Goal: Information Seeking & Learning: Understand process/instructions

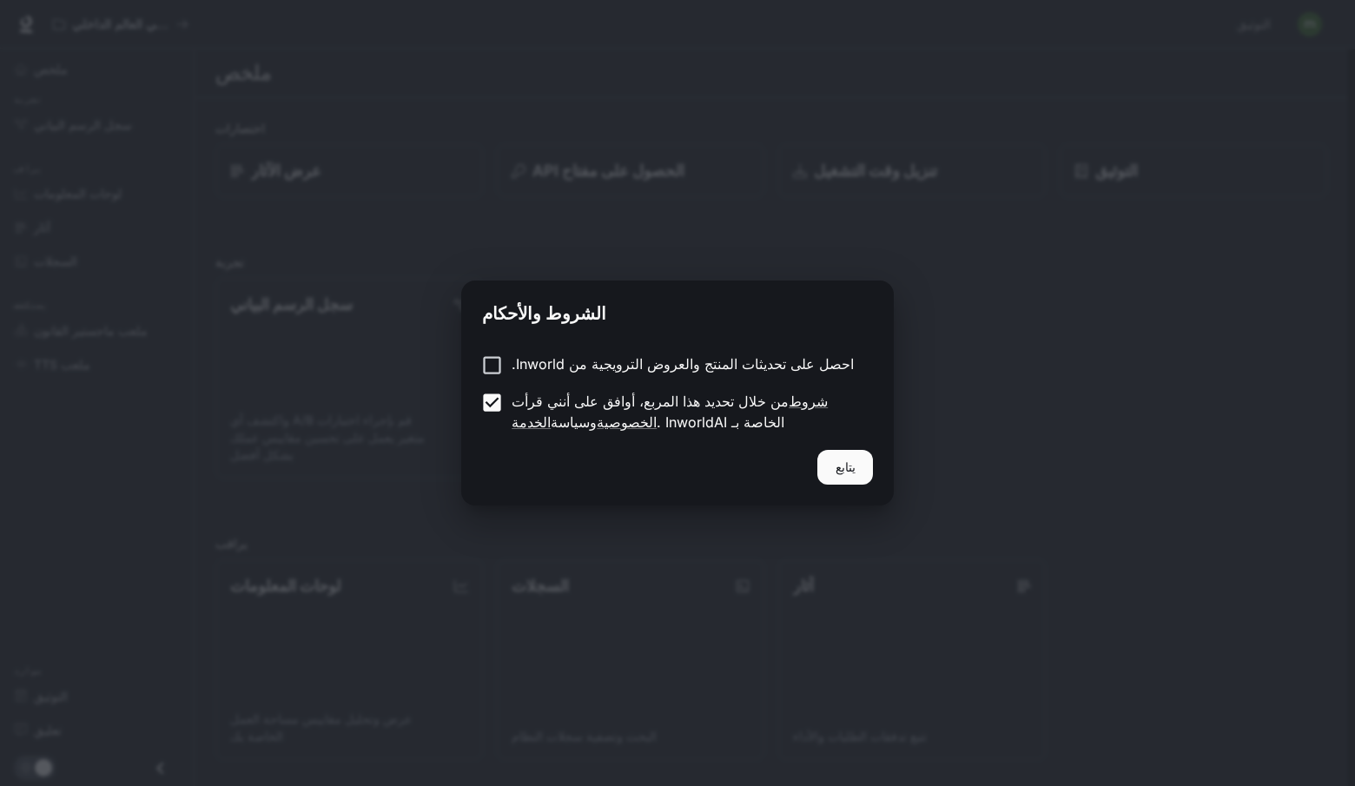
click at [845, 464] on font "يتابع" at bounding box center [846, 467] width 20 height 15
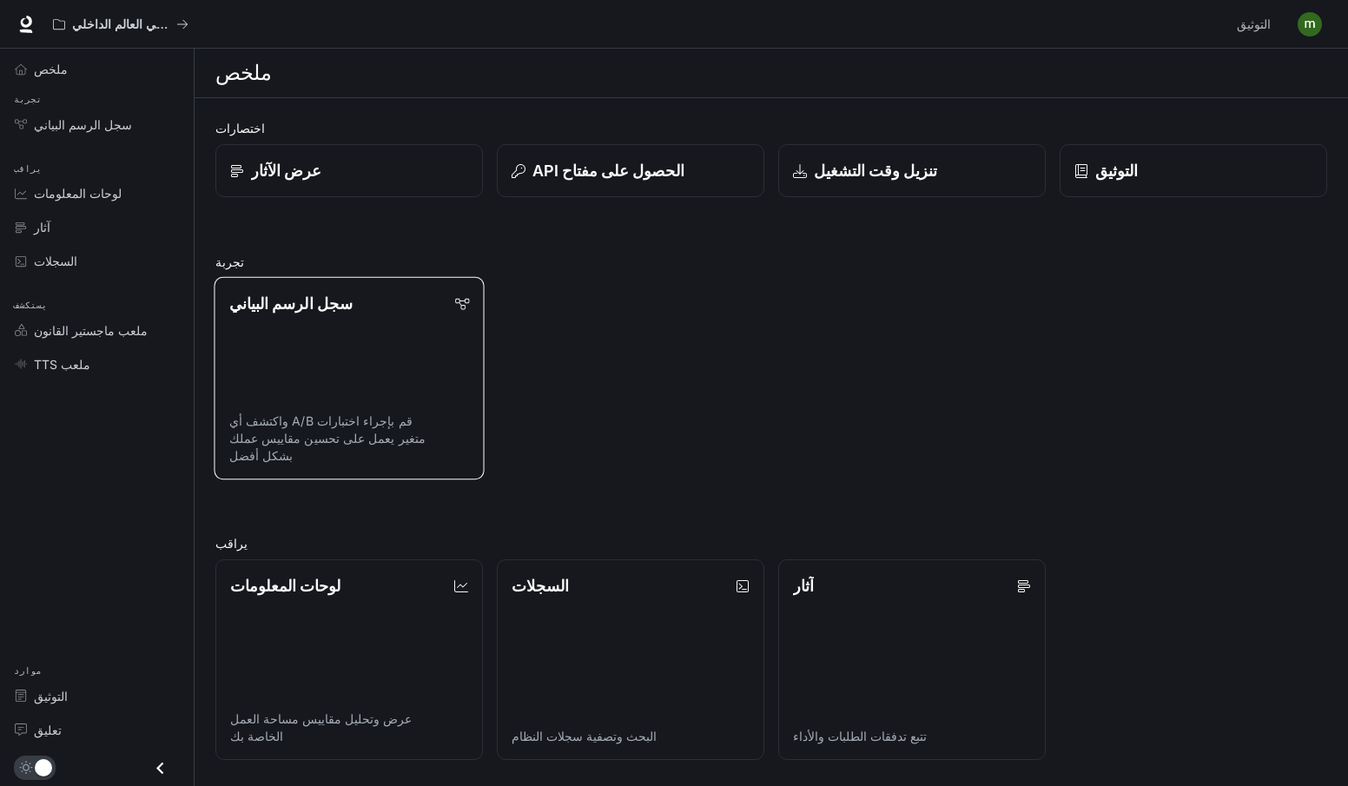
click at [327, 338] on link "سجل الرسم البياني قم بإجراء اختبارات A/B واكتشف أي متغير يعمل على تحسين مقاييس …" at bounding box center [349, 378] width 270 height 202
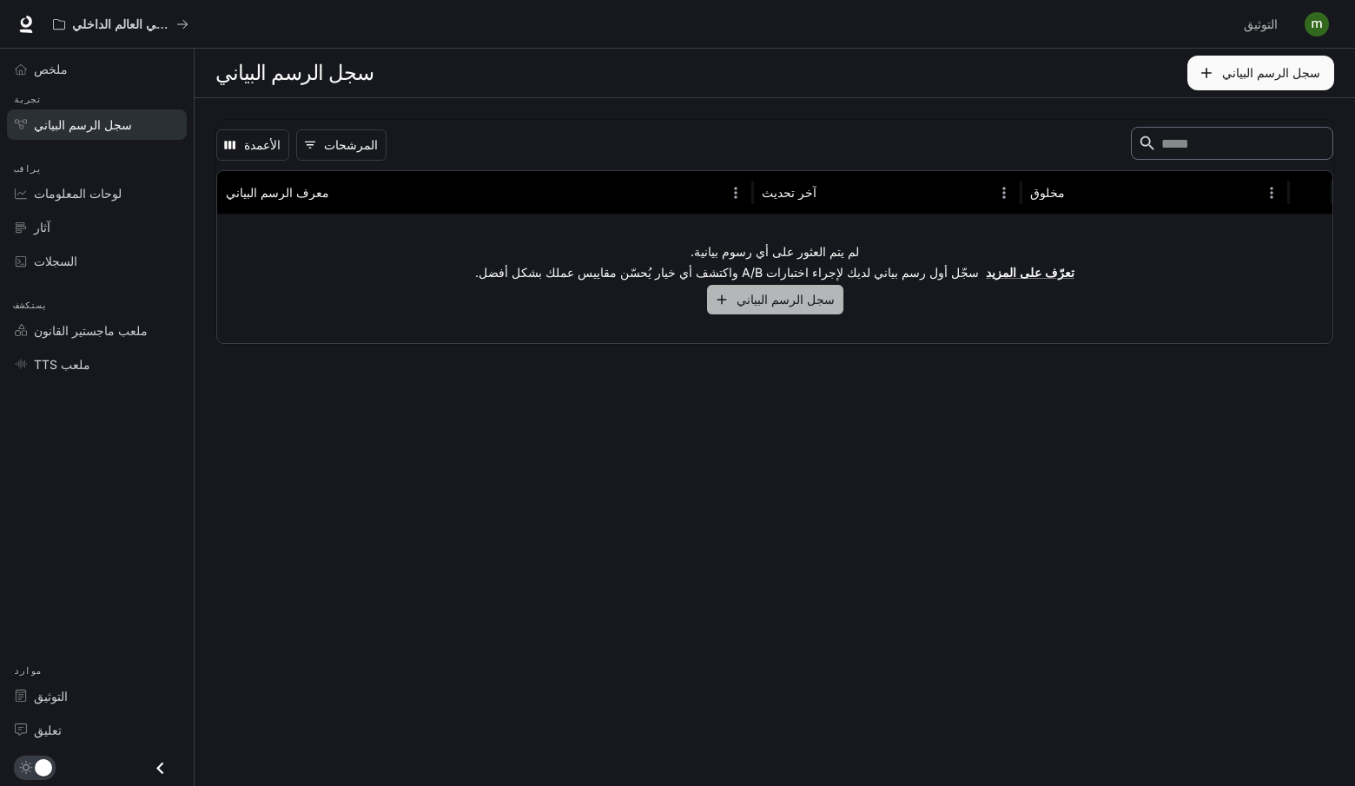
click at [802, 297] on font "سجل الرسم البياني" at bounding box center [786, 299] width 98 height 15
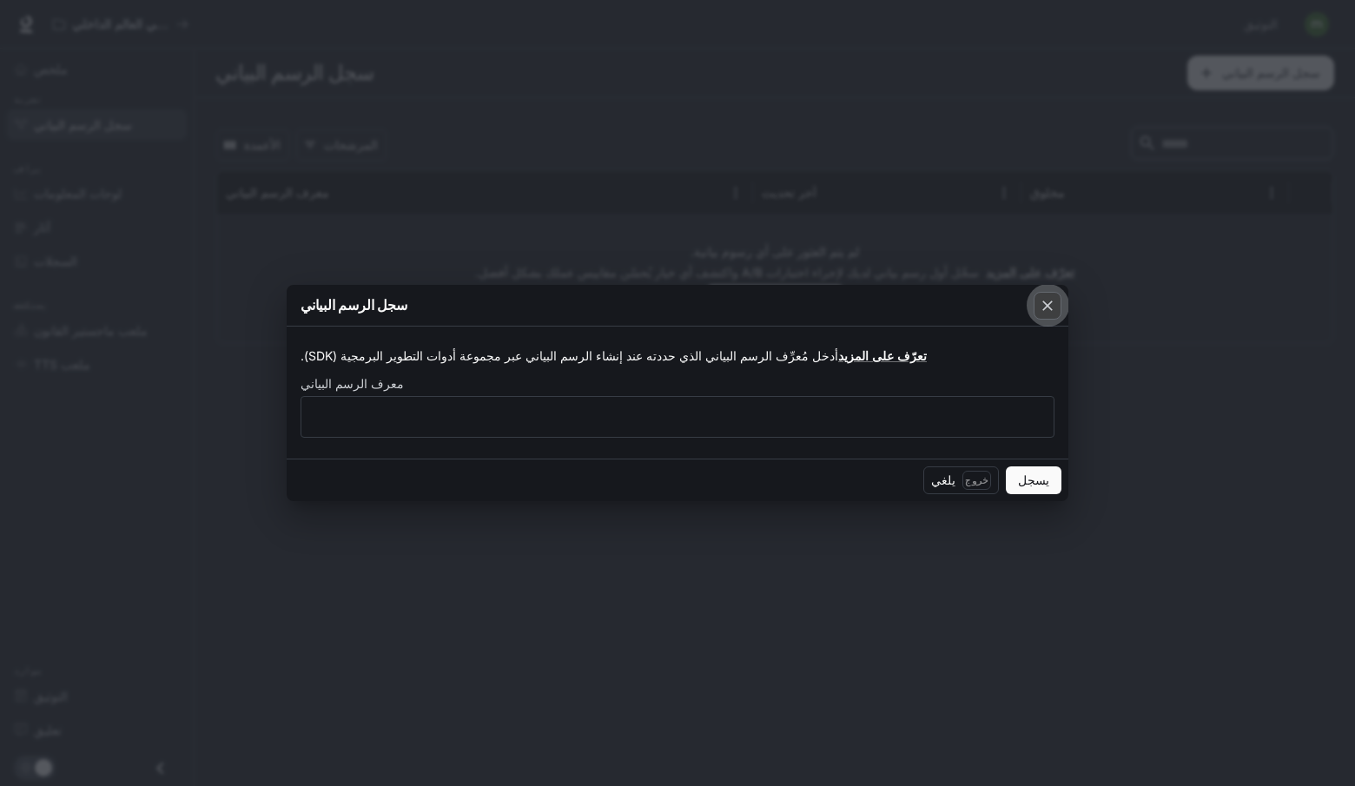
click at [1042, 294] on div "button" at bounding box center [1048, 306] width 28 height 28
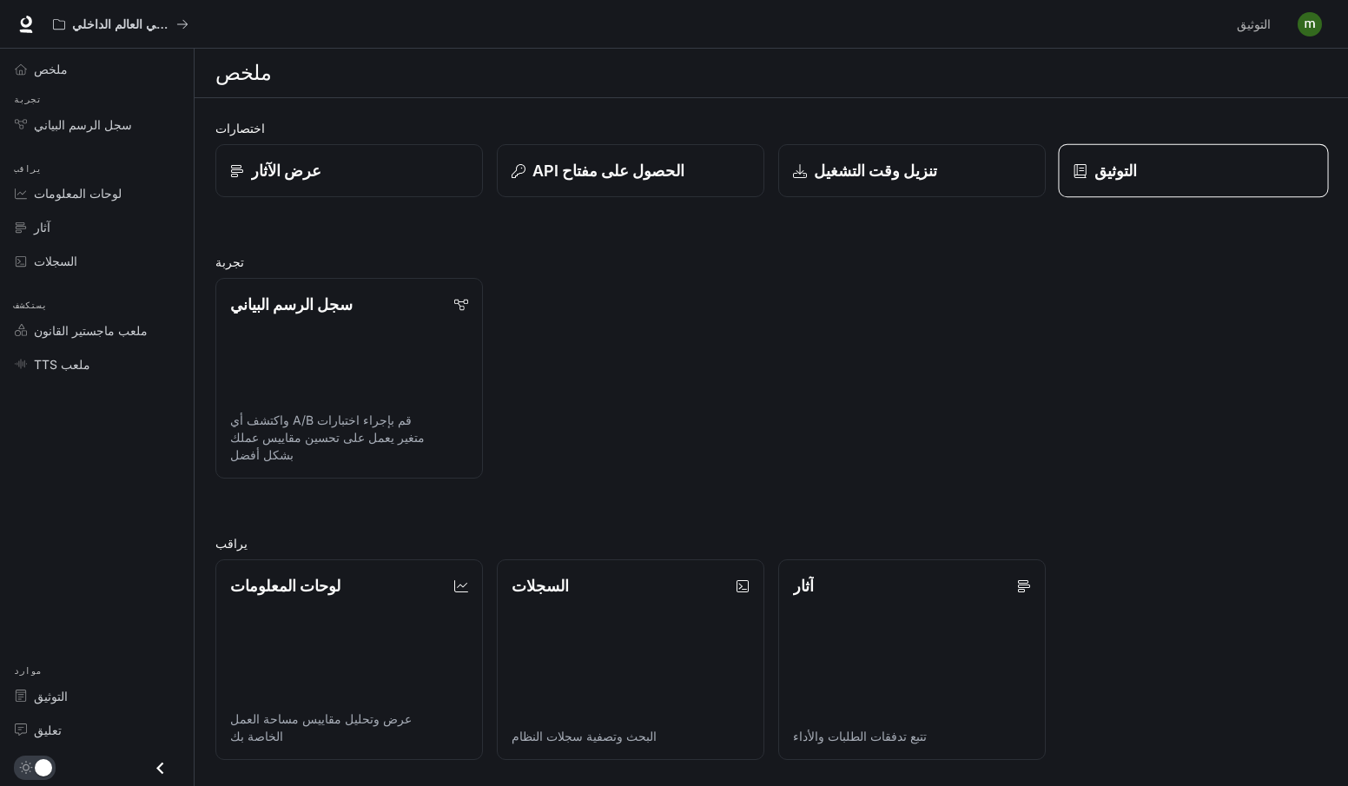
click at [1123, 162] on font "التوثيق" at bounding box center [1116, 171] width 43 height 18
click at [60, 220] on div "آثار" at bounding box center [106, 227] width 145 height 18
